Goal: Navigation & Orientation: Find specific page/section

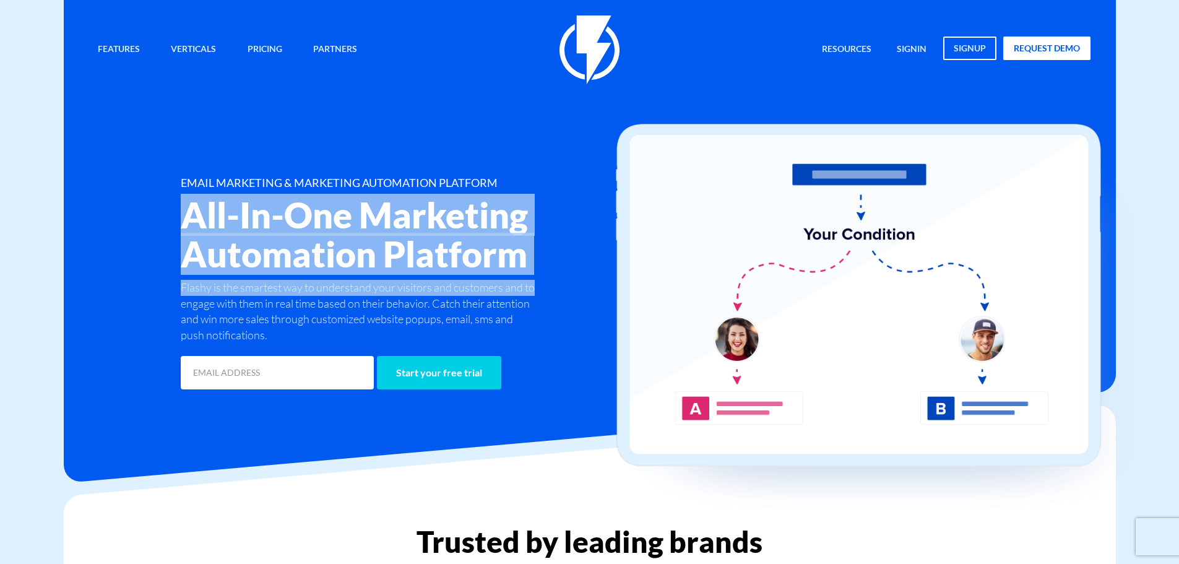
drag, startPoint x: 174, startPoint y: 207, endPoint x: 558, endPoint y: 311, distance: 398.1
click at [560, 301] on div "EMAIL MARKETING & MARKETING AUTOMATION PLATFORM All-In-One Marketing Automation…" at bounding box center [421, 284] width 501 height 215
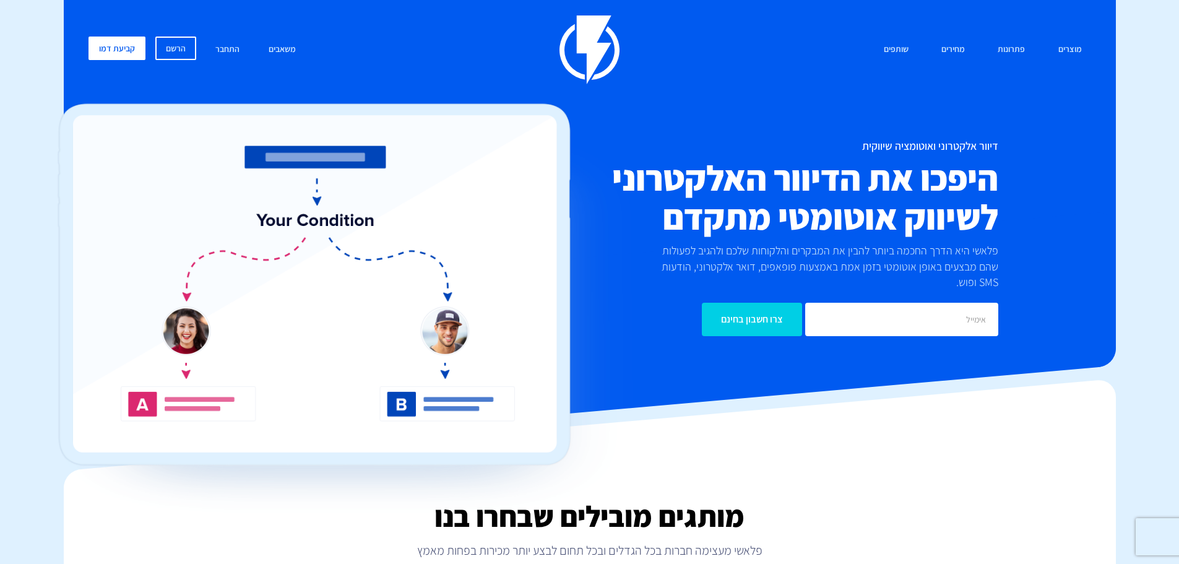
click at [928, 190] on h2 "היפכו את הדיוור האלקטרוני לשיווק אוטומטי מתקדם" at bounding box center [756, 197] width 483 height 78
click at [931, 189] on h2 "היפכו את הדיוור האלקטרוני לשיווק אוטומטי מתקדם" at bounding box center [756, 197] width 483 height 78
click at [934, 189] on h2 "היפכו את הדיוור האלקטרוני לשיווק אוטומטי מתקדם" at bounding box center [756, 197] width 483 height 78
click at [916, 194] on h2 "היפכו את הדיוור האלקטרוני לשיווק אוטומטי מתקדם" at bounding box center [756, 197] width 483 height 78
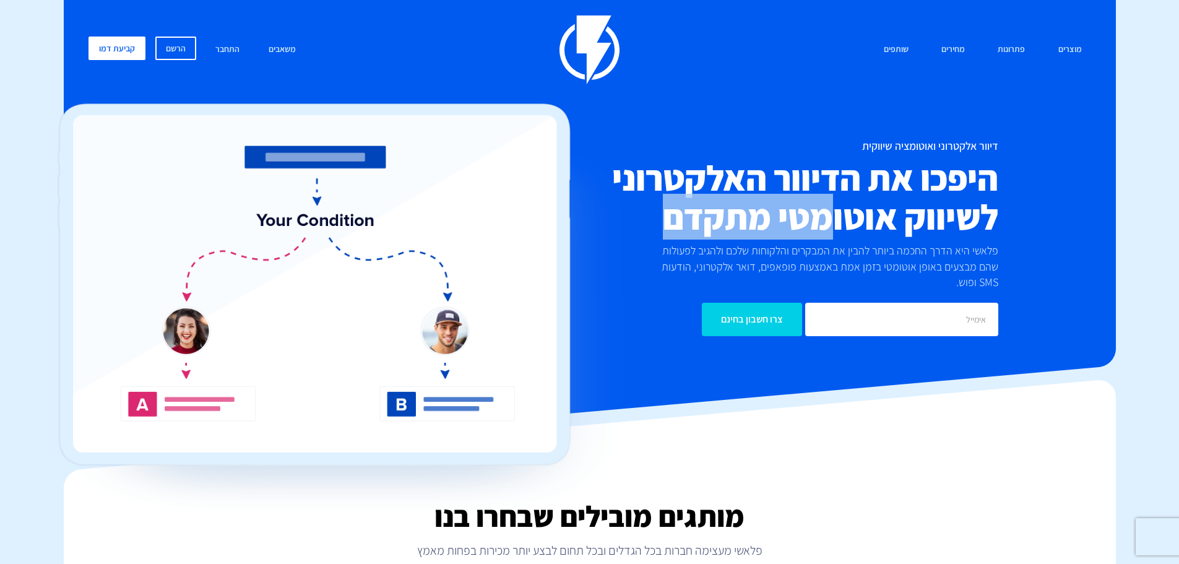
drag, startPoint x: 655, startPoint y: 204, endPoint x: 834, endPoint y: 204, distance: 178.8
click at [834, 204] on h2 "היפכו את הדיוור האלקטרוני לשיווק אוטומטי מתקדם" at bounding box center [756, 197] width 483 height 78
click at [835, 202] on h2 "היפכו את הדיוור האלקטרוני לשיווק אוטומטי מתקדם" at bounding box center [756, 197] width 483 height 78
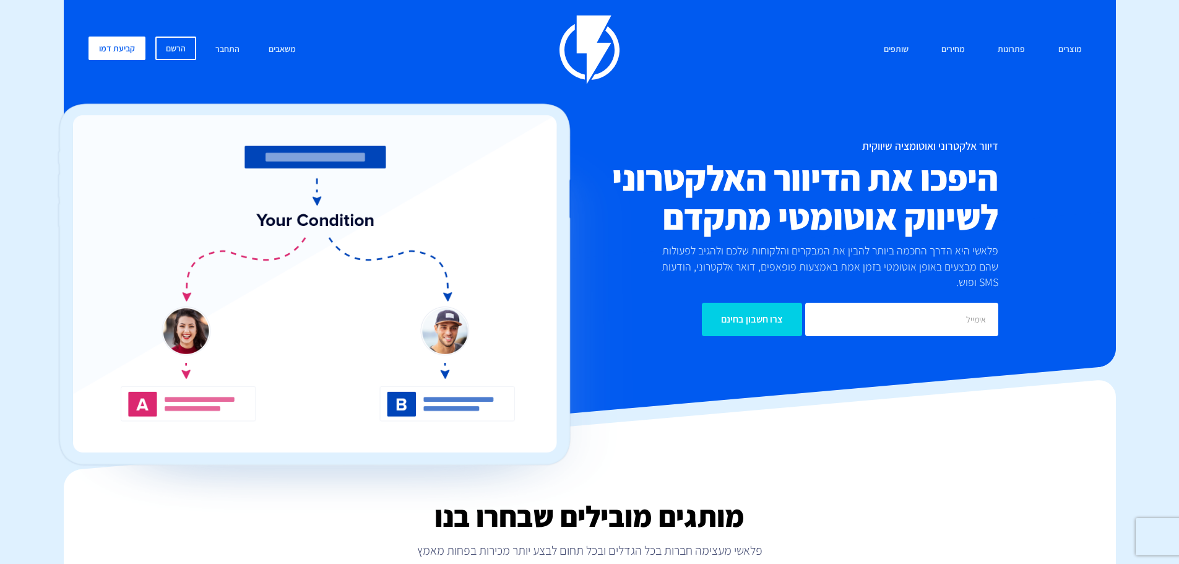
click at [837, 192] on h2 "היפכו את הדיוור האלקטרוני לשיווק אוטומטי מתקדם" at bounding box center [756, 197] width 483 height 78
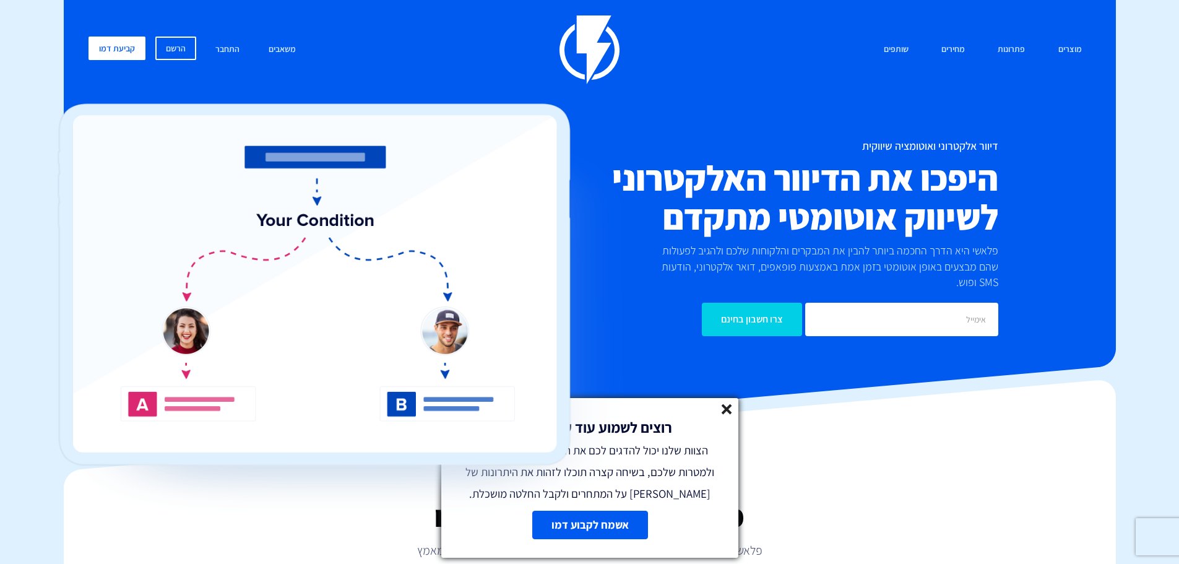
click at [730, 410] on icon at bounding box center [726, 409] width 11 height 11
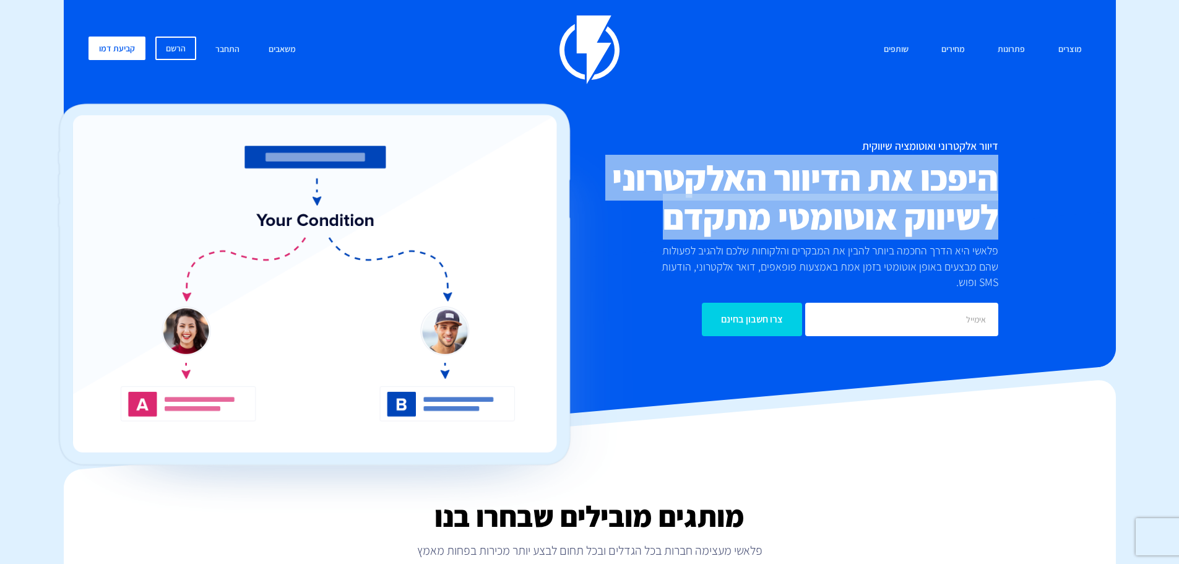
drag, startPoint x: 648, startPoint y: 226, endPoint x: 998, endPoint y: 173, distance: 353.6
click at [998, 173] on div "דיוור אלקטרוני ואוטומציה שיווקית היפכו את הדיוור האלקטרוני לשיווק אוטומטי מתקדם…" at bounding box center [756, 238] width 501 height 196
click at [989, 172] on h2 "היפכו את הדיוור האלקטרוני לשיווק אוטומטי מתקדם" at bounding box center [756, 197] width 483 height 78
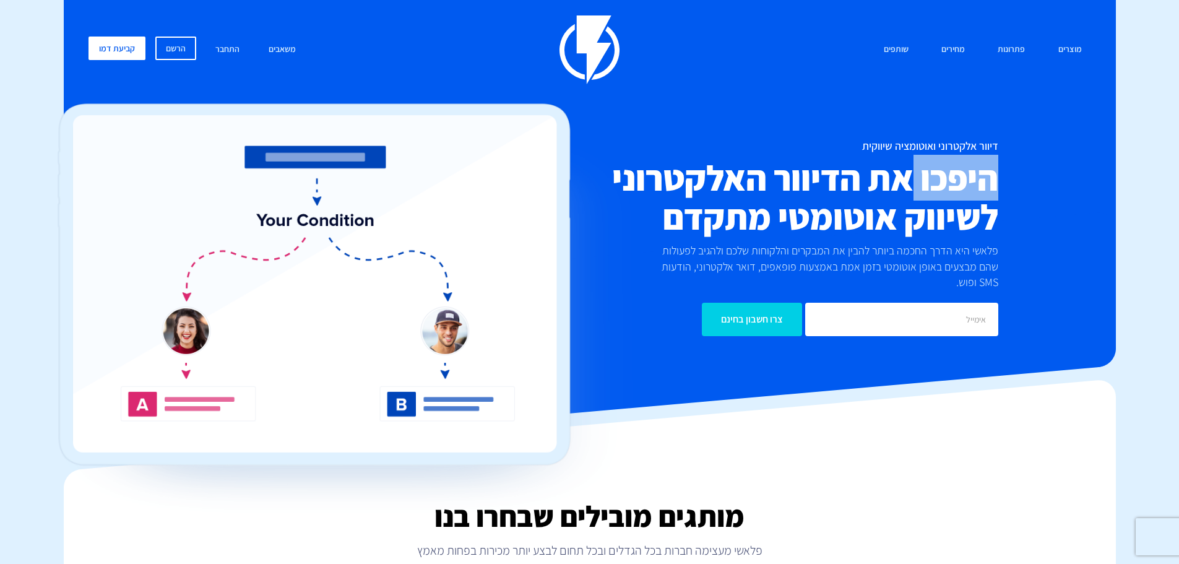
click at [989, 172] on h2 "היפכו את הדיוור האלקטרוני לשיווק אוטומטי מתקדם" at bounding box center [756, 197] width 483 height 78
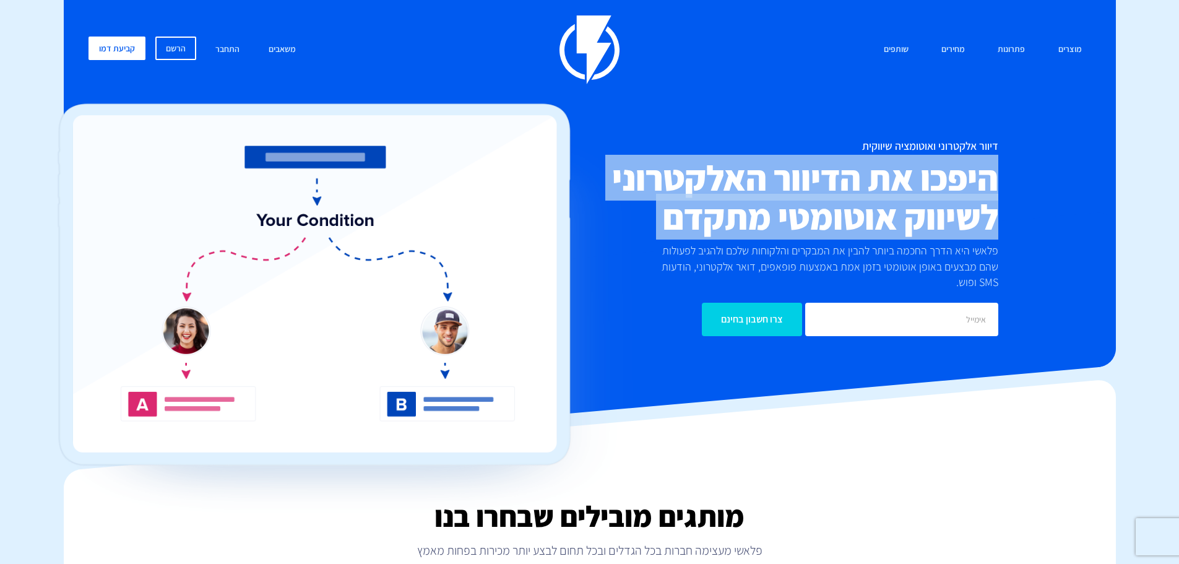
click at [989, 172] on h2 "היפכו את הדיוור האלקטרוני לשיווק אוטומטי מתקדם" at bounding box center [756, 197] width 483 height 78
click at [806, 177] on h2 "היפכו את הדיוור האלקטרוני לשיווק אוטומטי מתקדם" at bounding box center [756, 197] width 483 height 78
click at [808, 174] on h2 "היפכו את הדיוור האלקטרוני לשיווק אוטומטי מתקדם" at bounding box center [756, 197] width 483 height 78
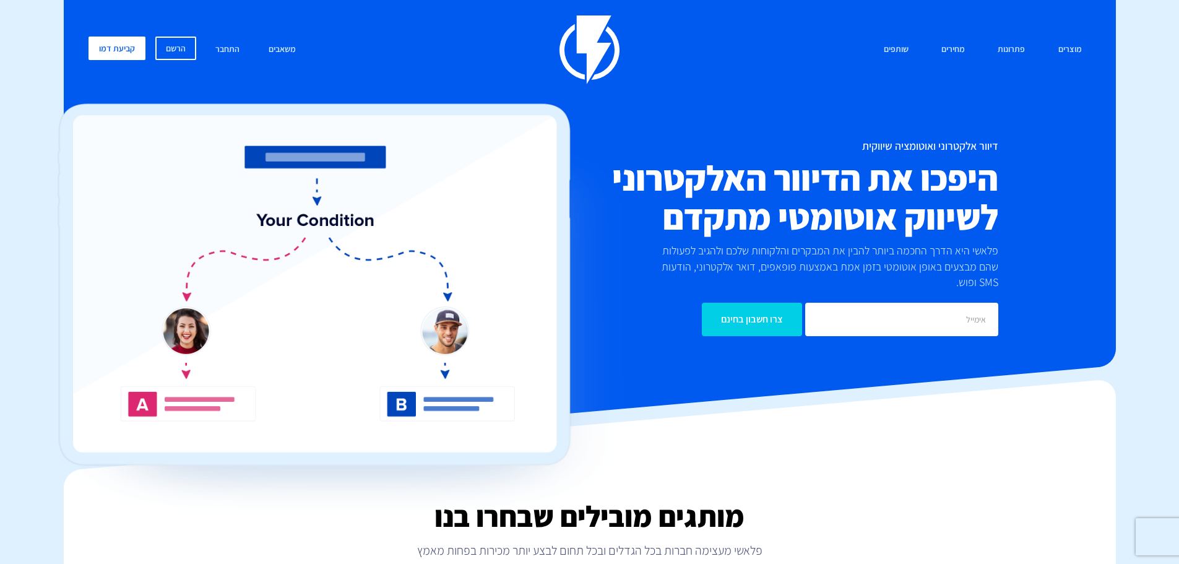
click at [700, 158] on h2 "היפכו את הדיוור האלקטרוני לשיווק אוטומטי מתקדם" at bounding box center [756, 197] width 483 height 78
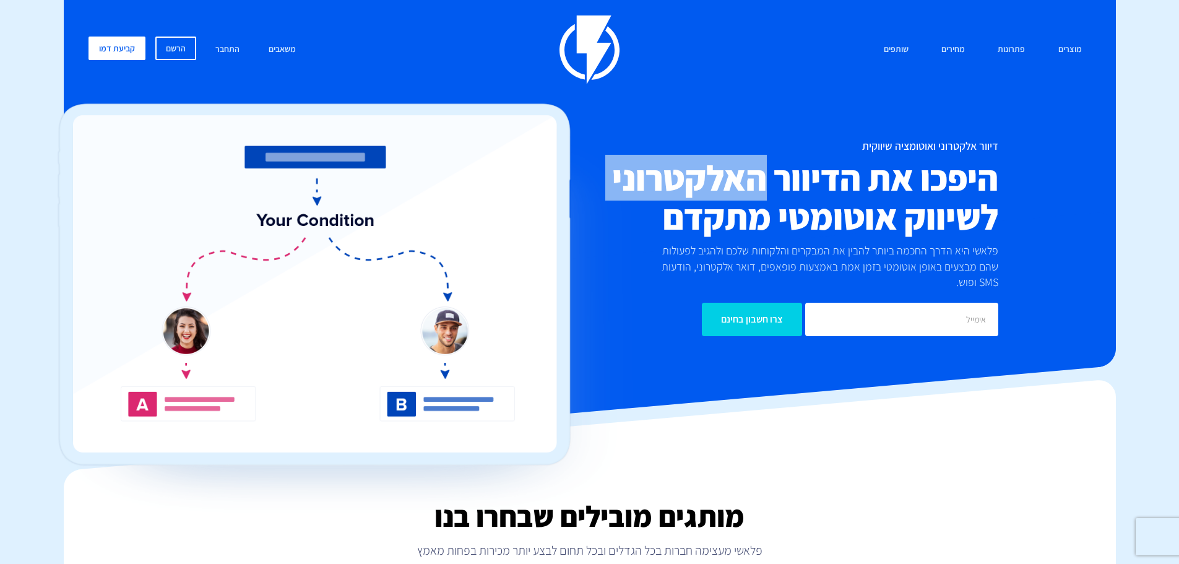
click at [700, 158] on h2 "היפכו את הדיוור האלקטרוני לשיווק אוטומטי מתקדם" at bounding box center [756, 197] width 483 height 78
click at [694, 158] on h2 "היפכו את הדיוור האלקטרוני לשיווק אוטומטי מתקדם" at bounding box center [756, 197] width 483 height 78
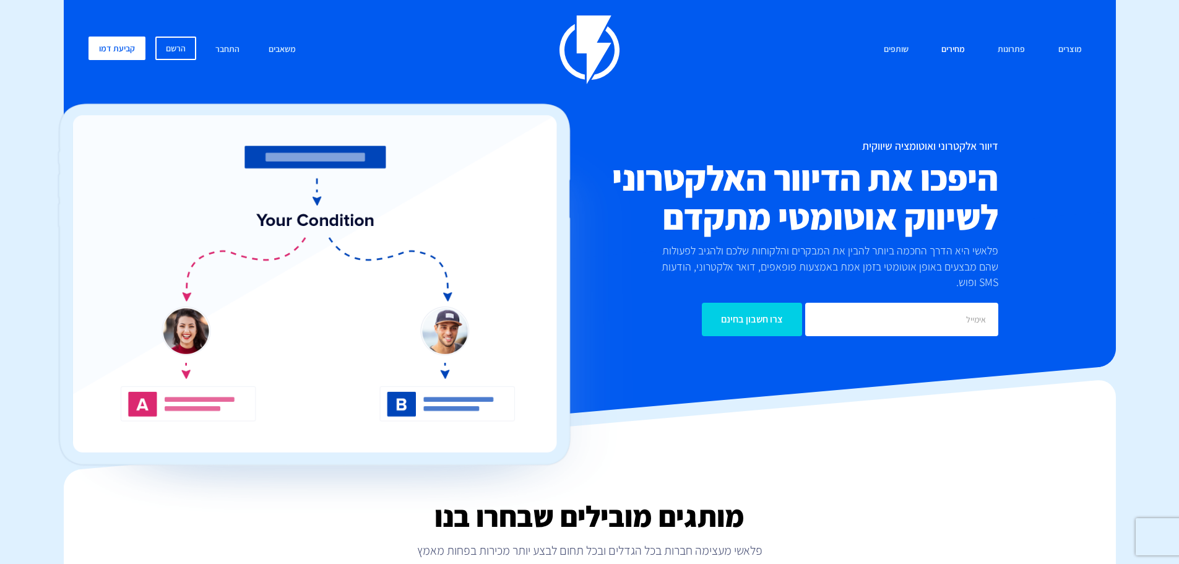
click at [954, 46] on link "מחירים" at bounding box center [953, 50] width 42 height 27
